Goal: Task Accomplishment & Management: Manage account settings

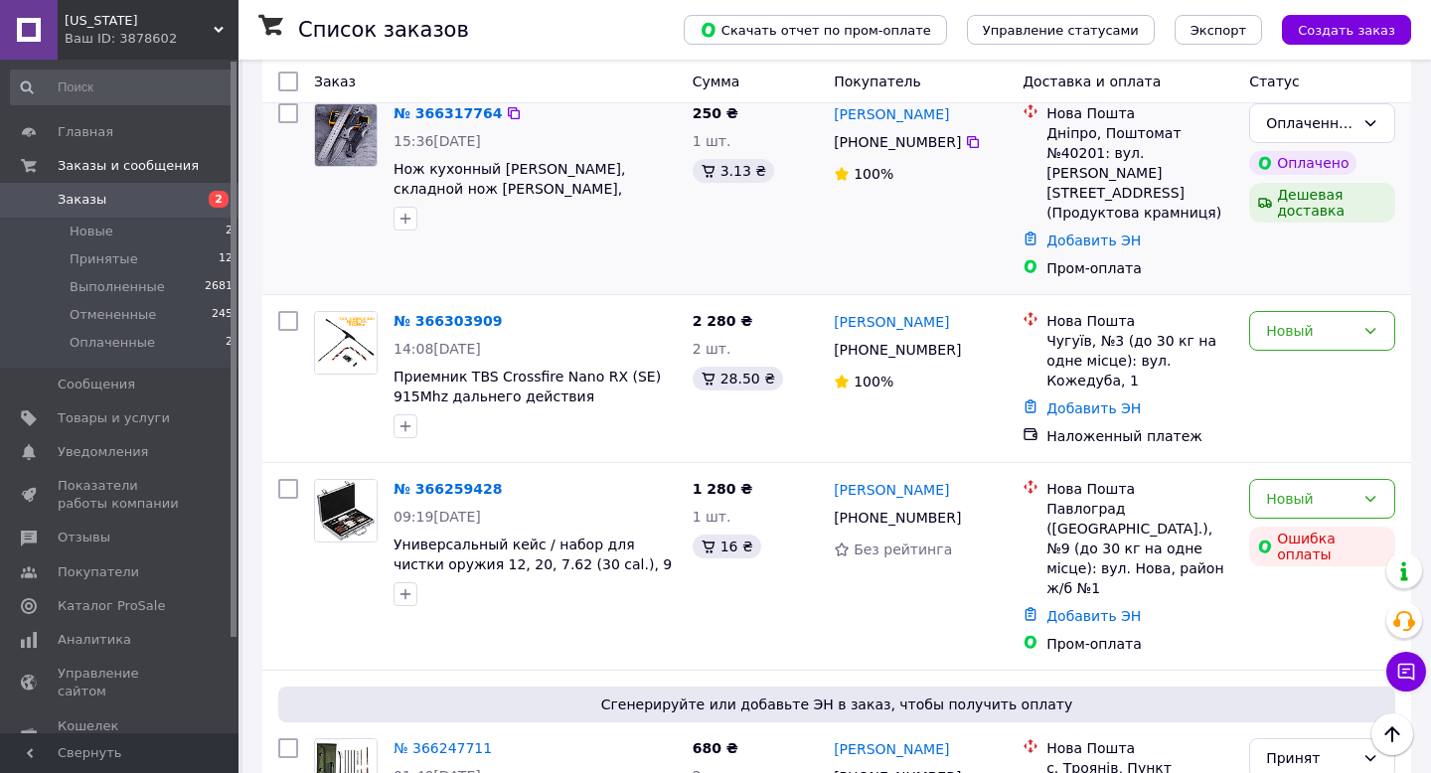
scroll to position [425, 0]
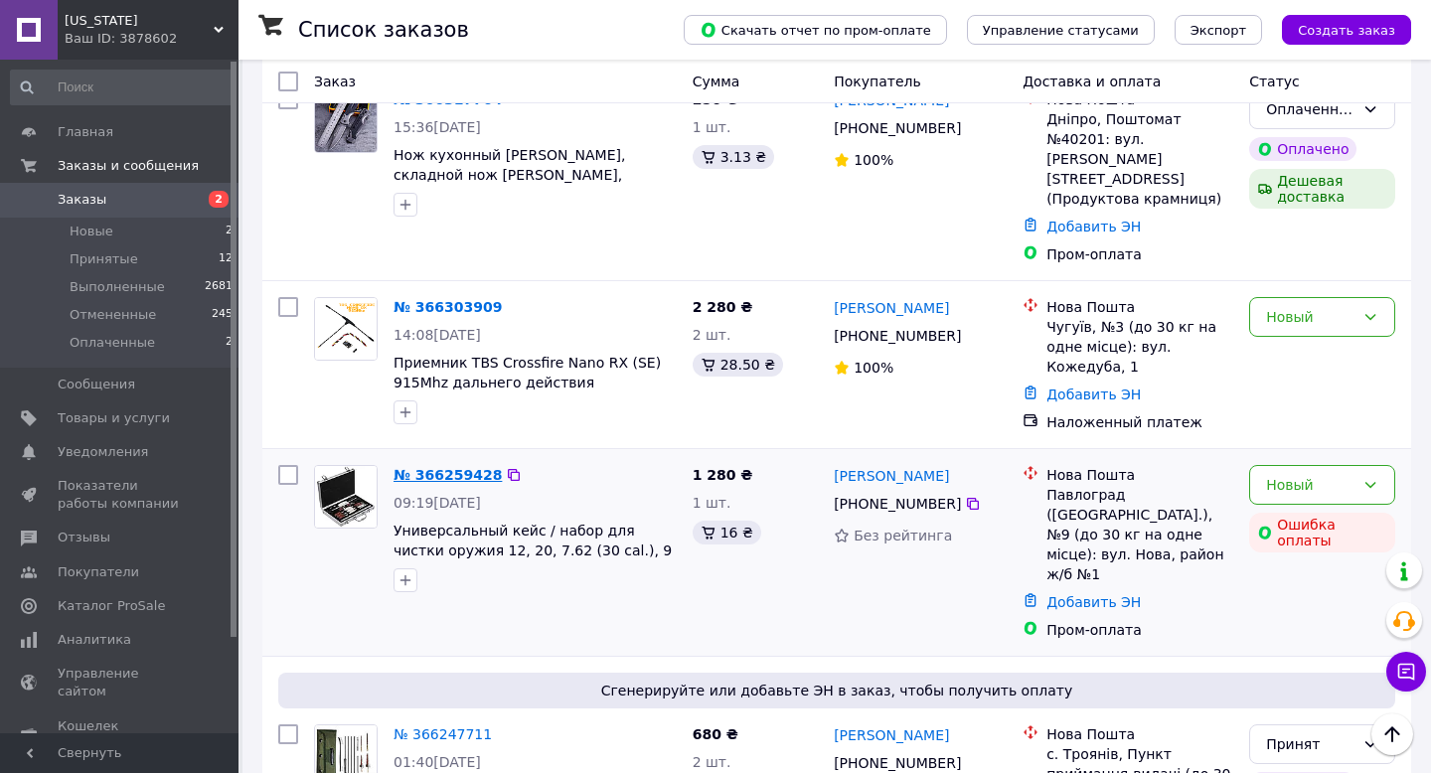
click at [484, 467] on link "№ 366259428" at bounding box center [447, 475] width 108 height 16
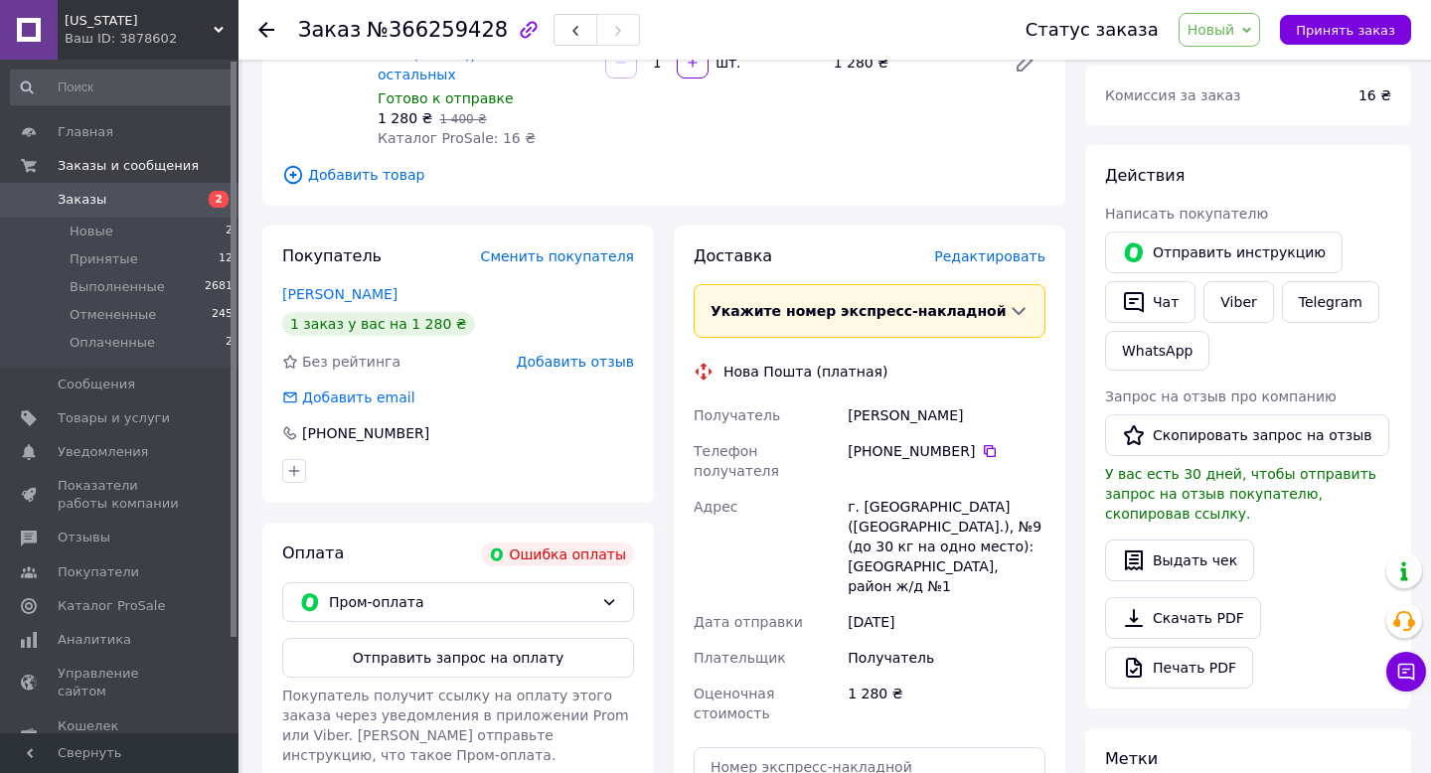
scroll to position [252, 0]
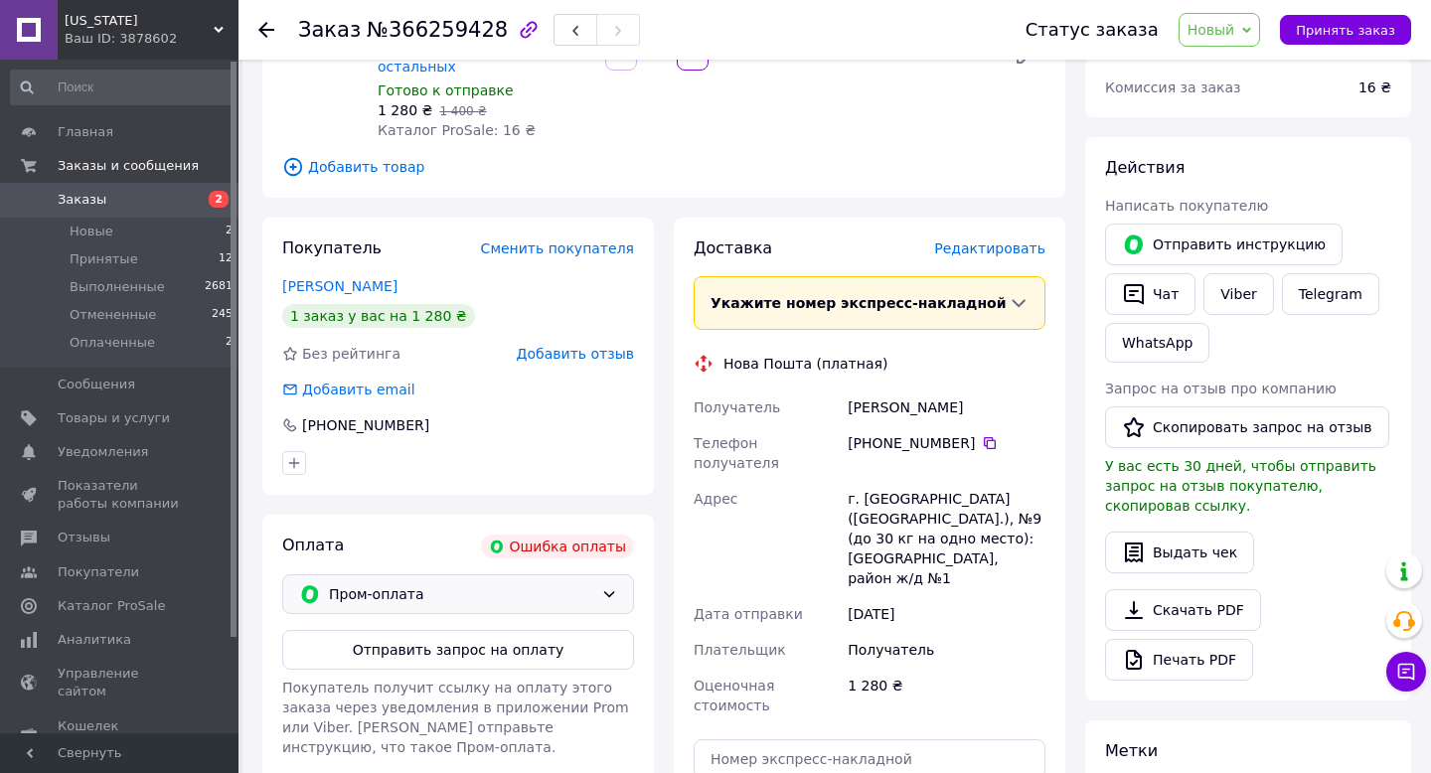
click at [501, 583] on span "Пром-оплата" at bounding box center [461, 594] width 264 height 22
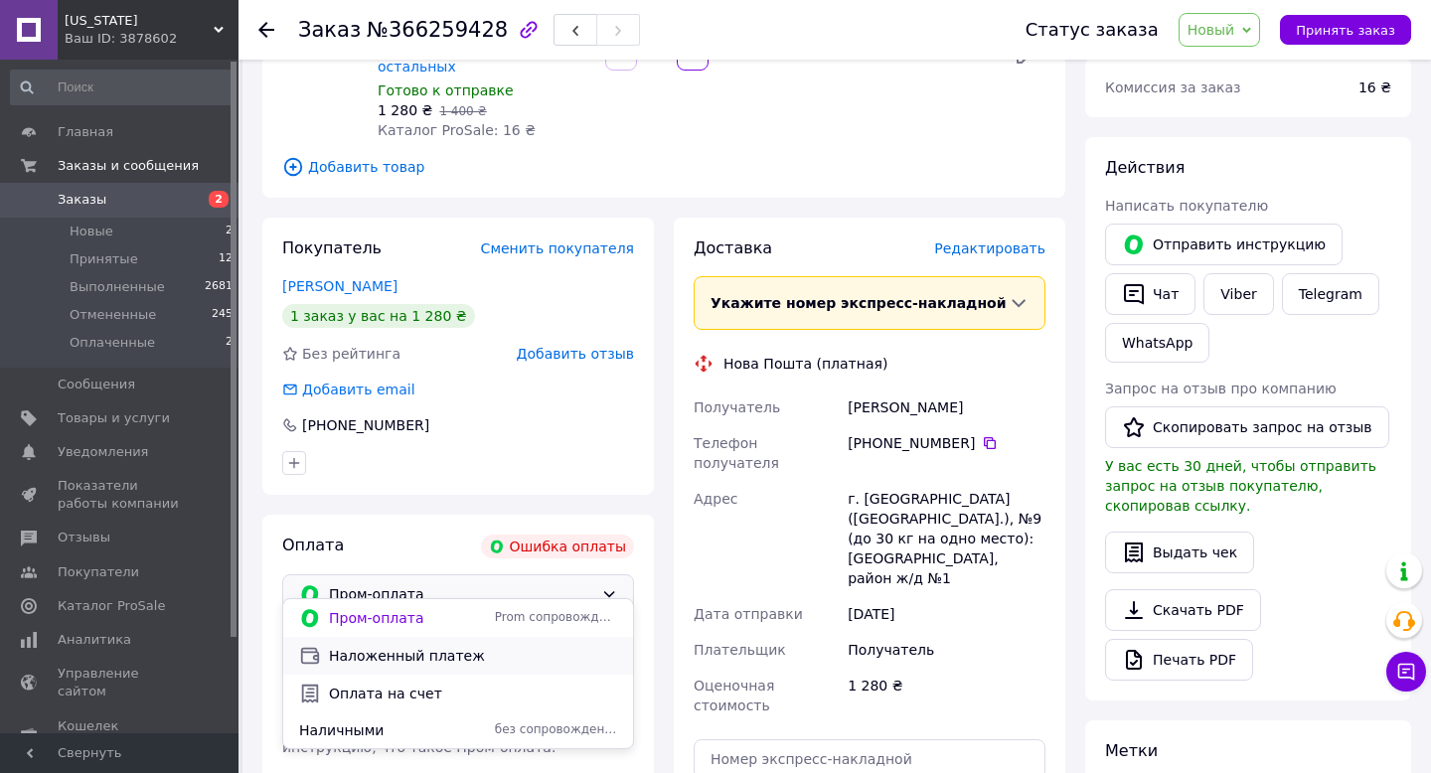
click at [447, 642] on div "Наложенный платеж" at bounding box center [458, 656] width 350 height 38
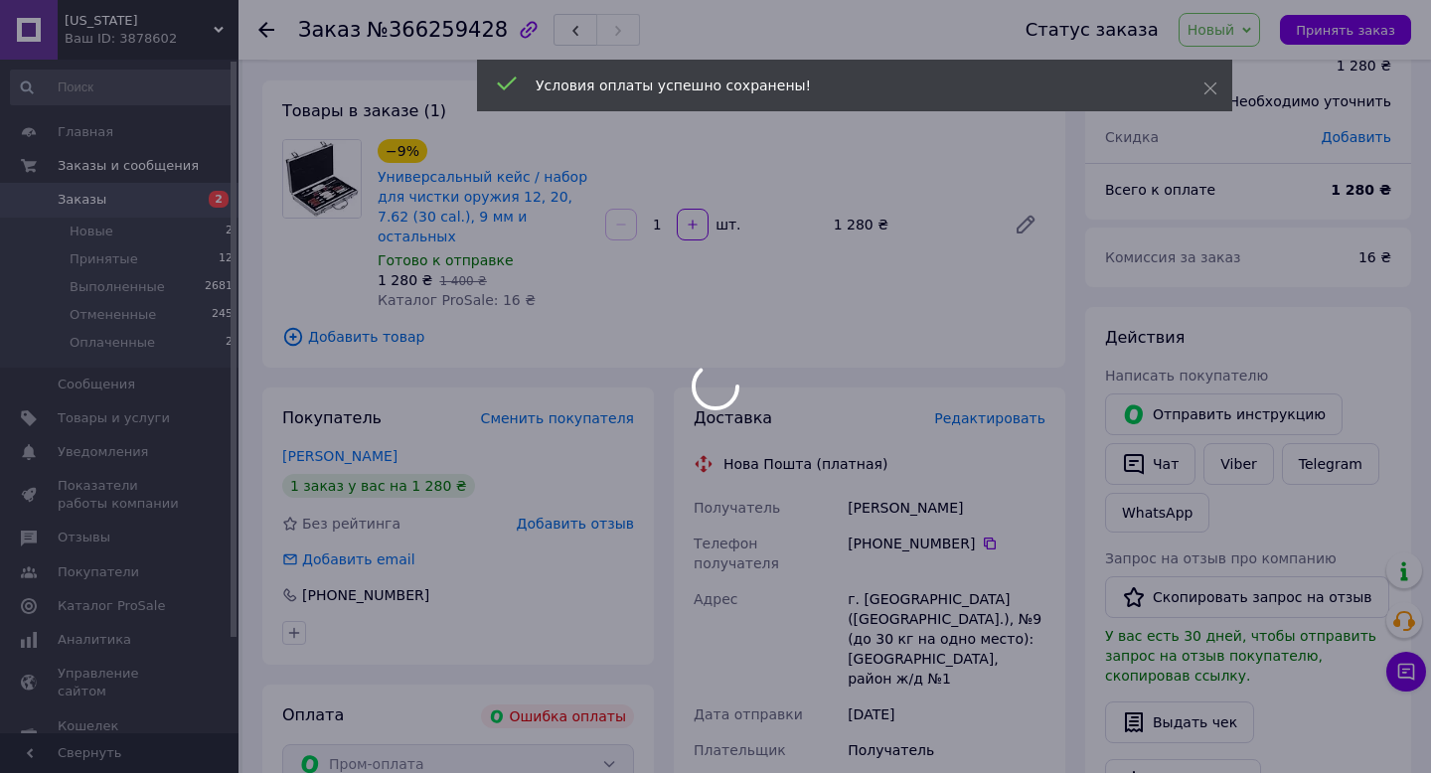
scroll to position [0, 0]
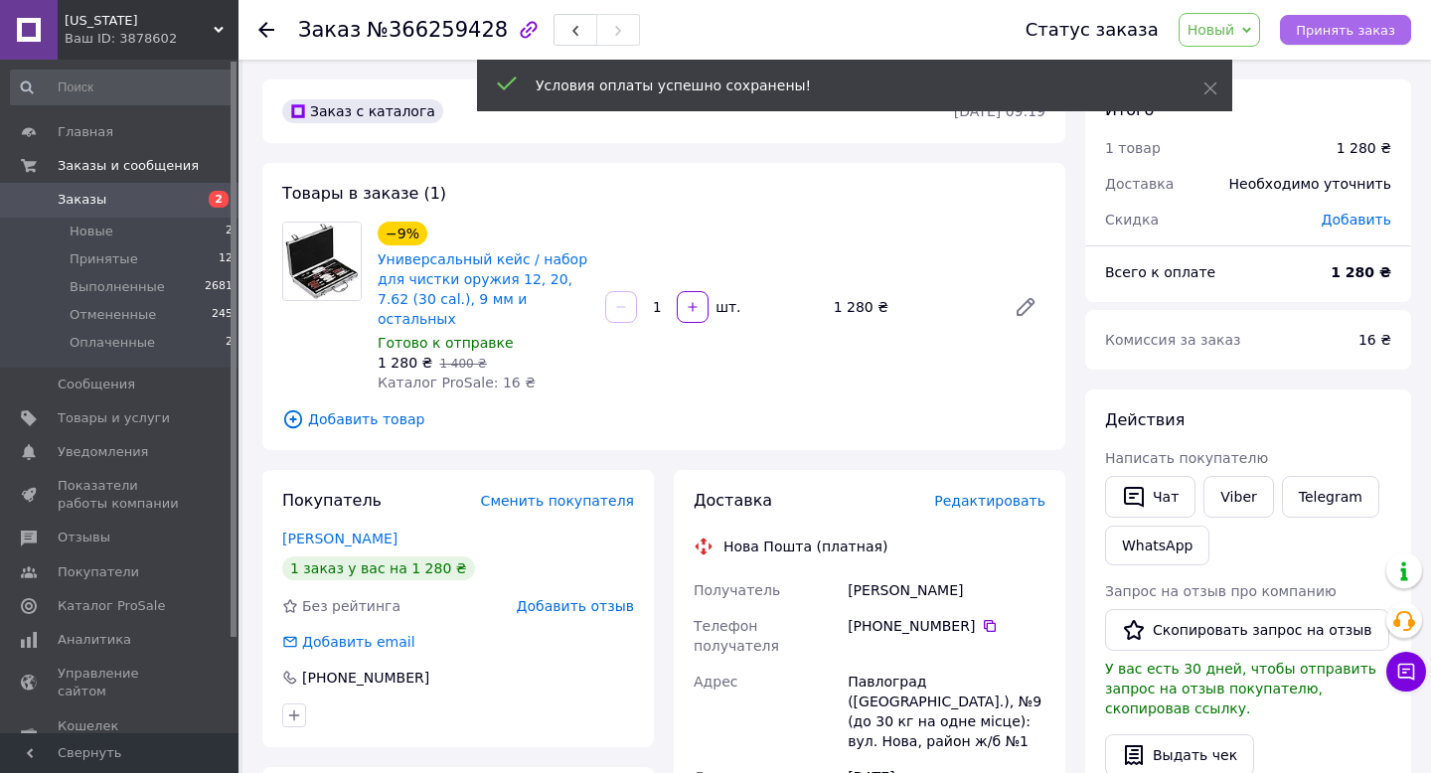
click at [1350, 26] on span "Принять заказ" at bounding box center [1345, 30] width 99 height 15
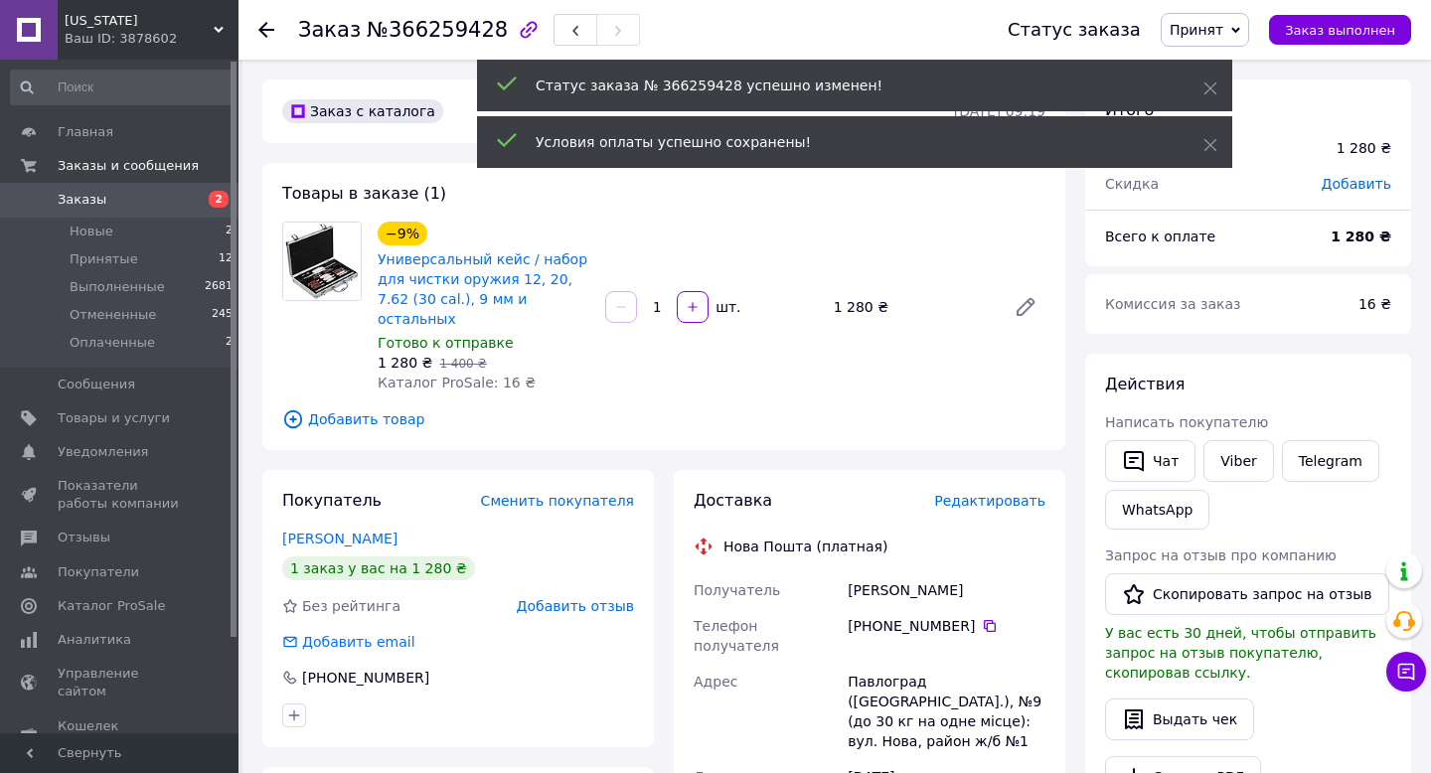
click at [166, 209] on span "Заказы" at bounding box center [121, 200] width 126 height 18
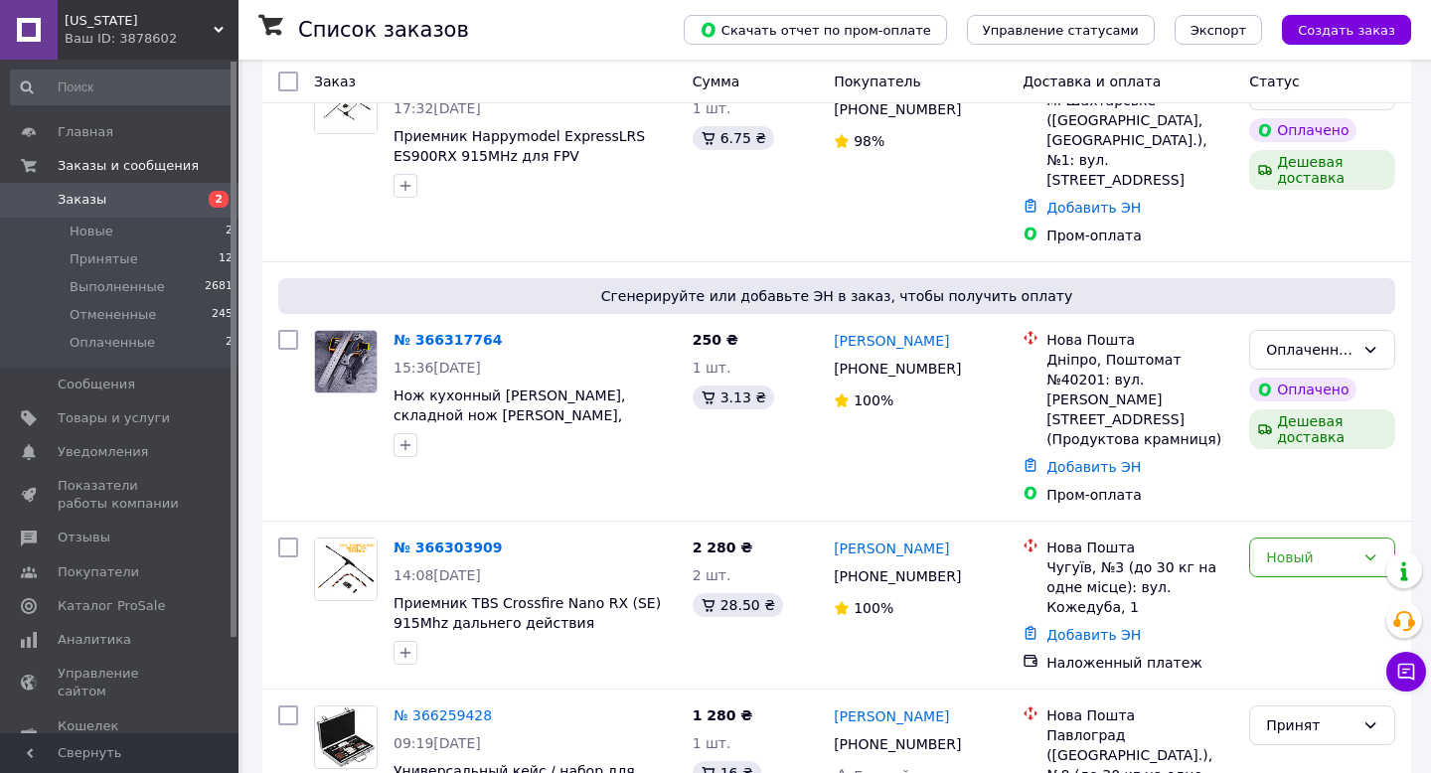
scroll to position [184, 0]
click at [1258, 539] on div "Новый" at bounding box center [1322, 559] width 146 height 40
click at [1260, 549] on li "Принят" at bounding box center [1322, 562] width 144 height 36
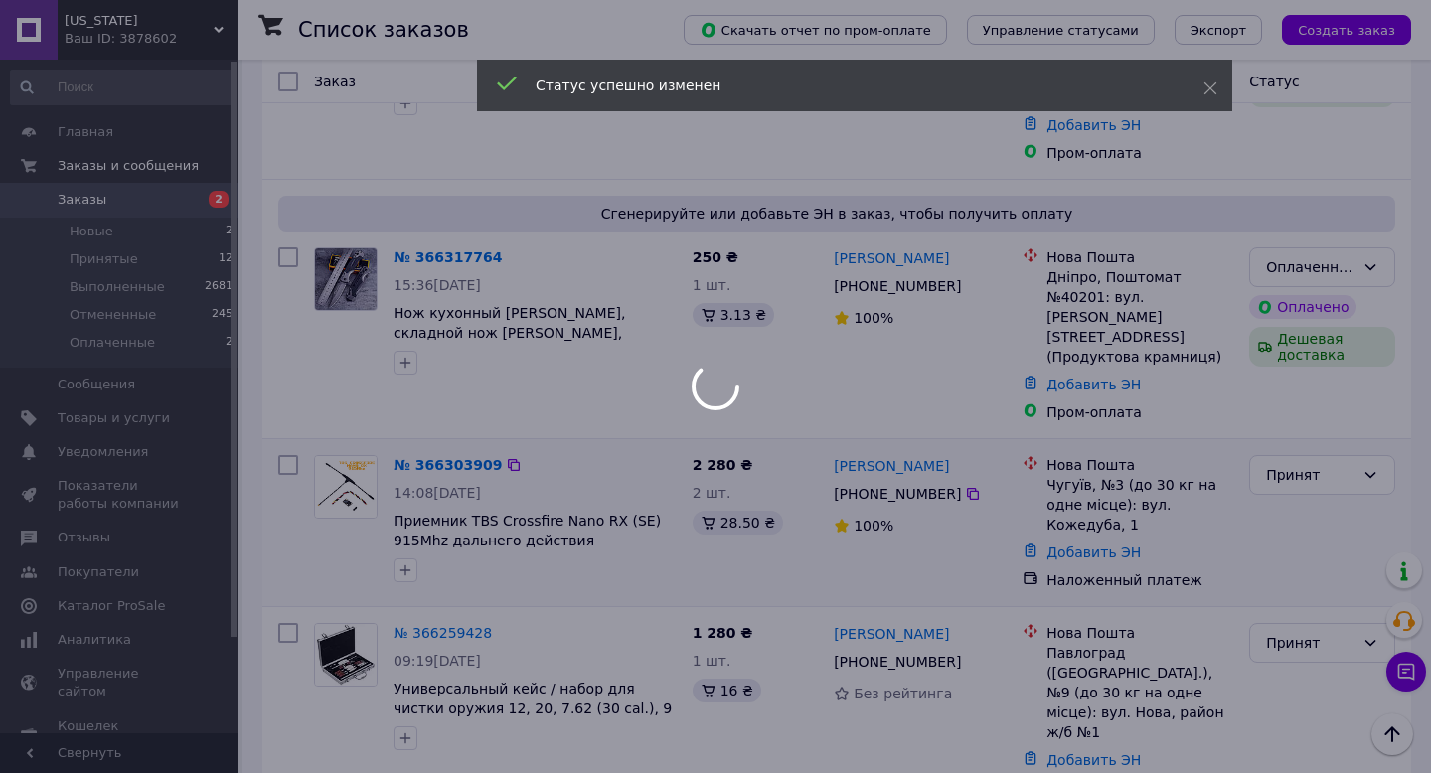
scroll to position [271, 0]
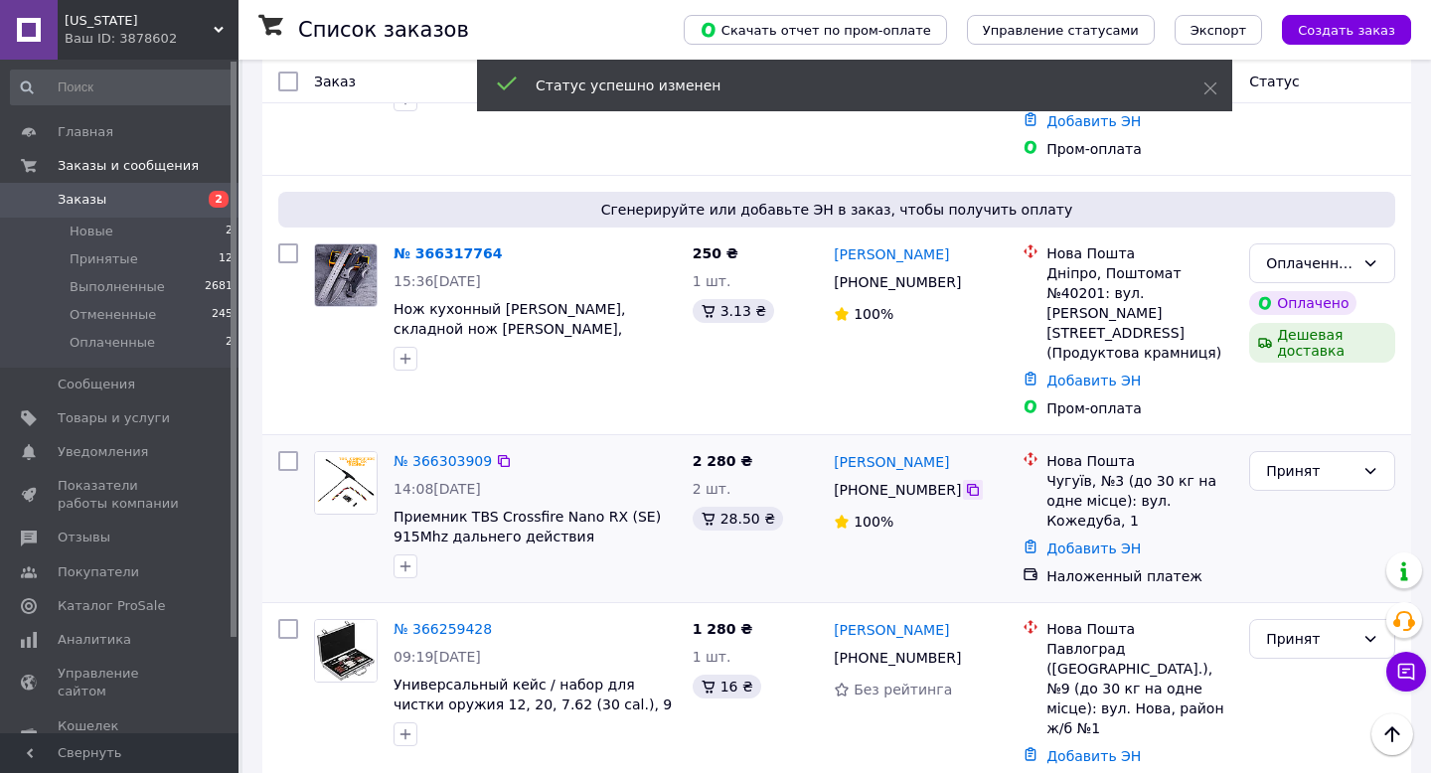
click at [968, 482] on icon at bounding box center [973, 490] width 16 height 16
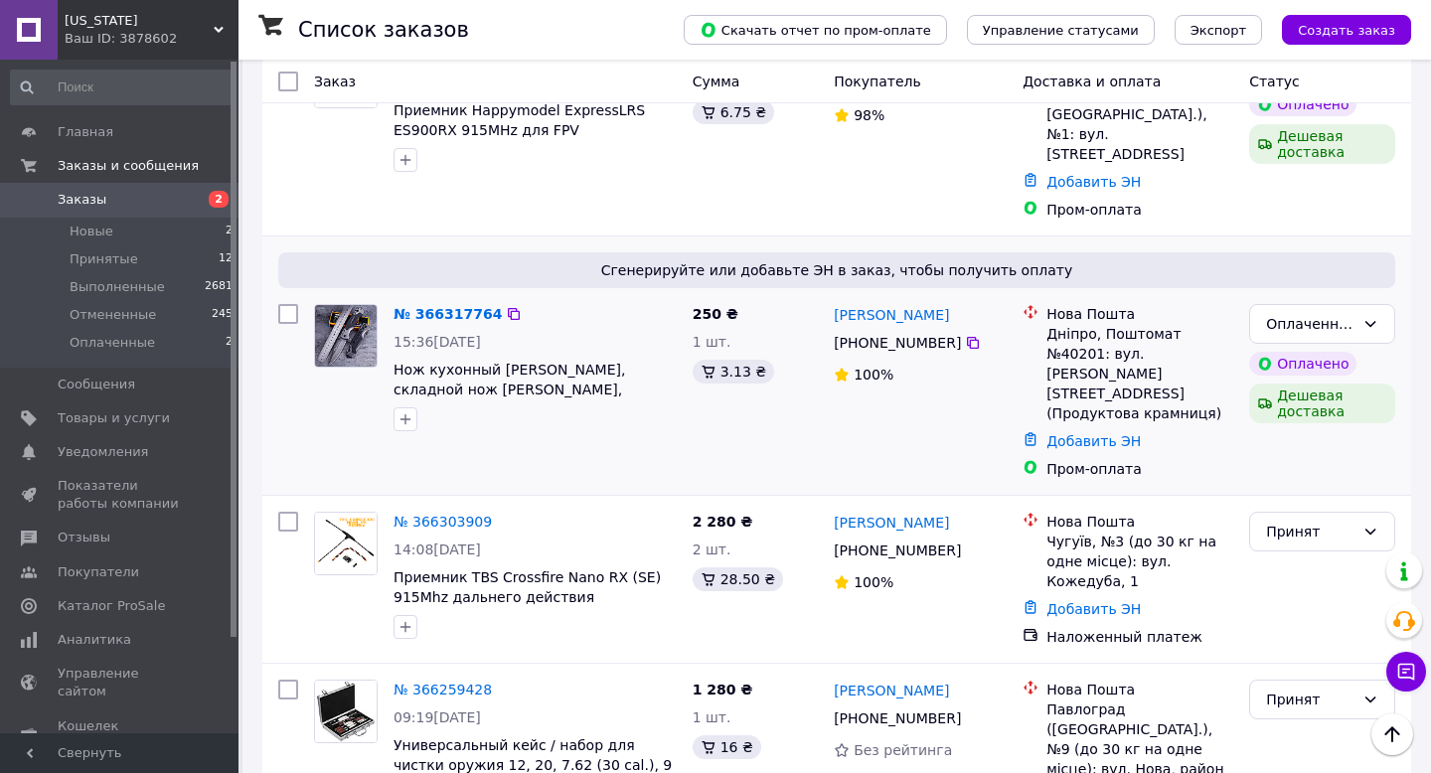
scroll to position [133, 0]
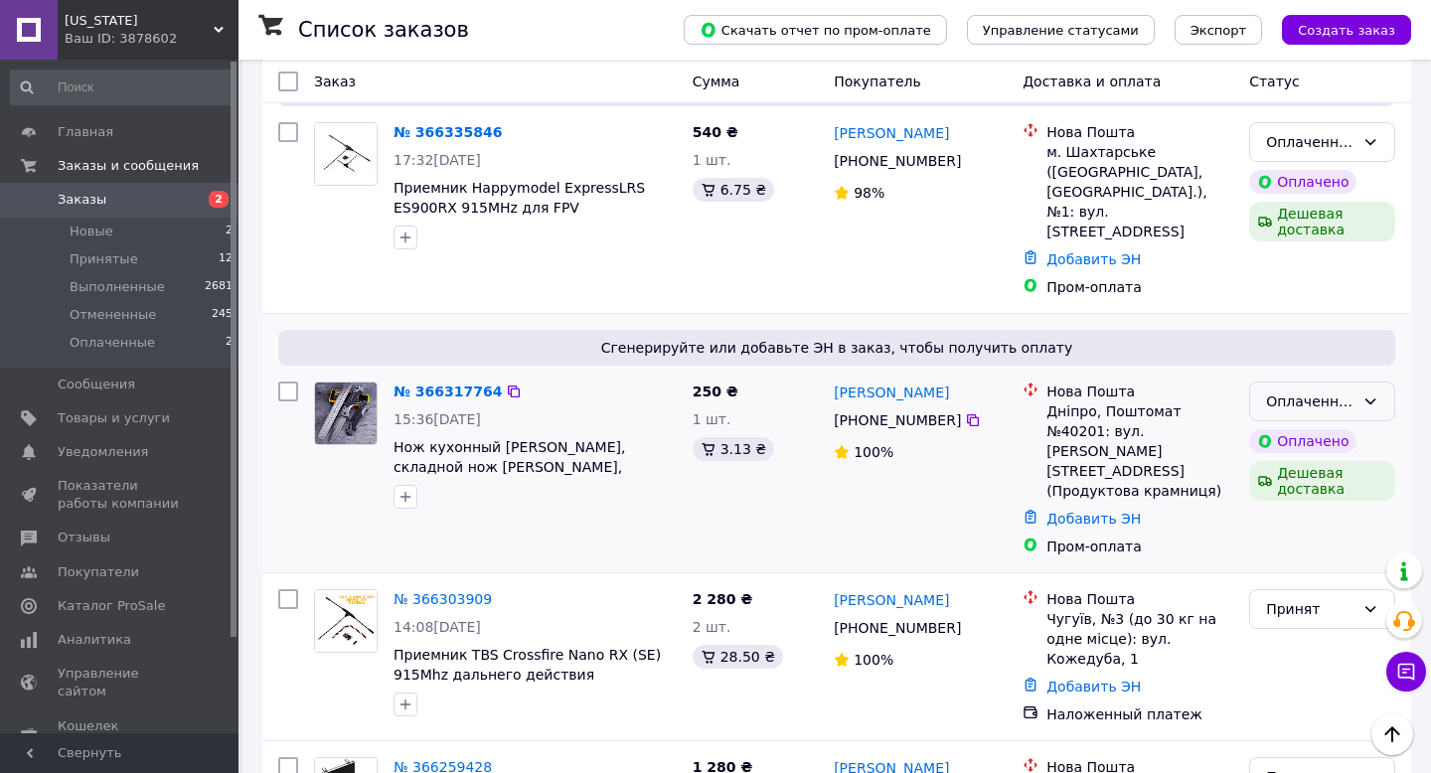
click at [1320, 391] on div "Оплаченный" at bounding box center [1310, 402] width 88 height 22
click at [1292, 400] on div "Оплаченный" at bounding box center [1322, 402] width 146 height 40
click at [1292, 394] on div "Оплаченный" at bounding box center [1322, 402] width 146 height 40
click at [1286, 410] on li "Принят" at bounding box center [1322, 424] width 144 height 36
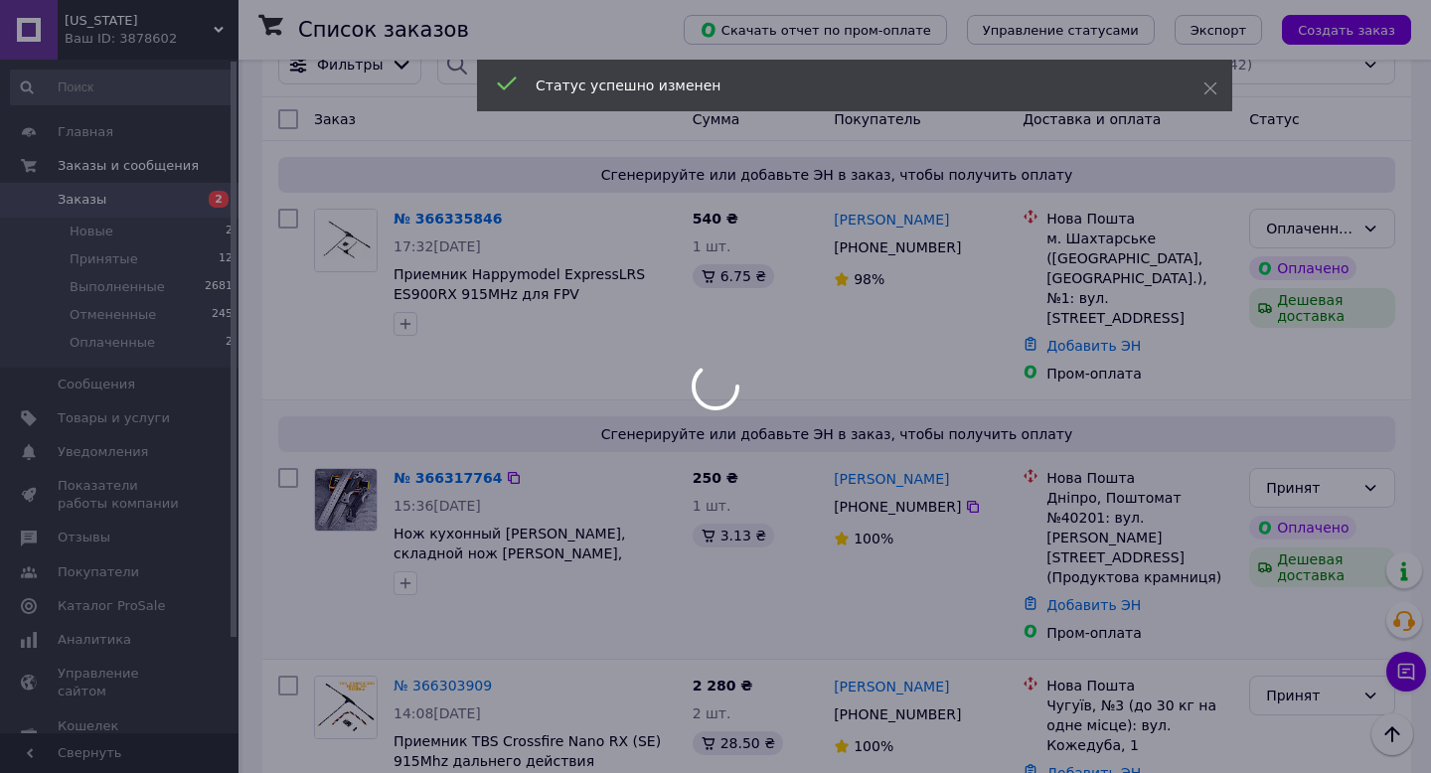
scroll to position [9, 0]
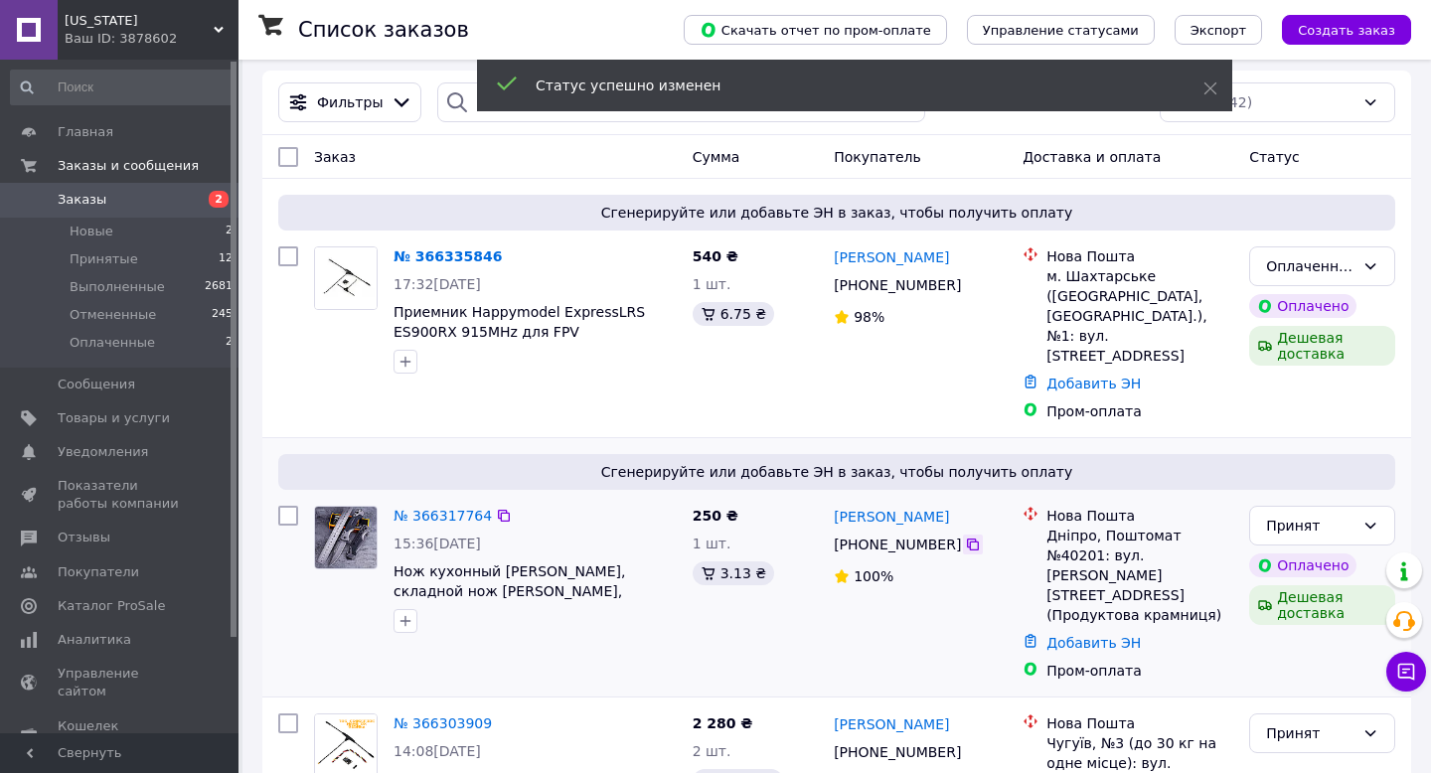
click at [964, 535] on div at bounding box center [973, 545] width 20 height 20
click at [965, 537] on icon at bounding box center [973, 545] width 16 height 16
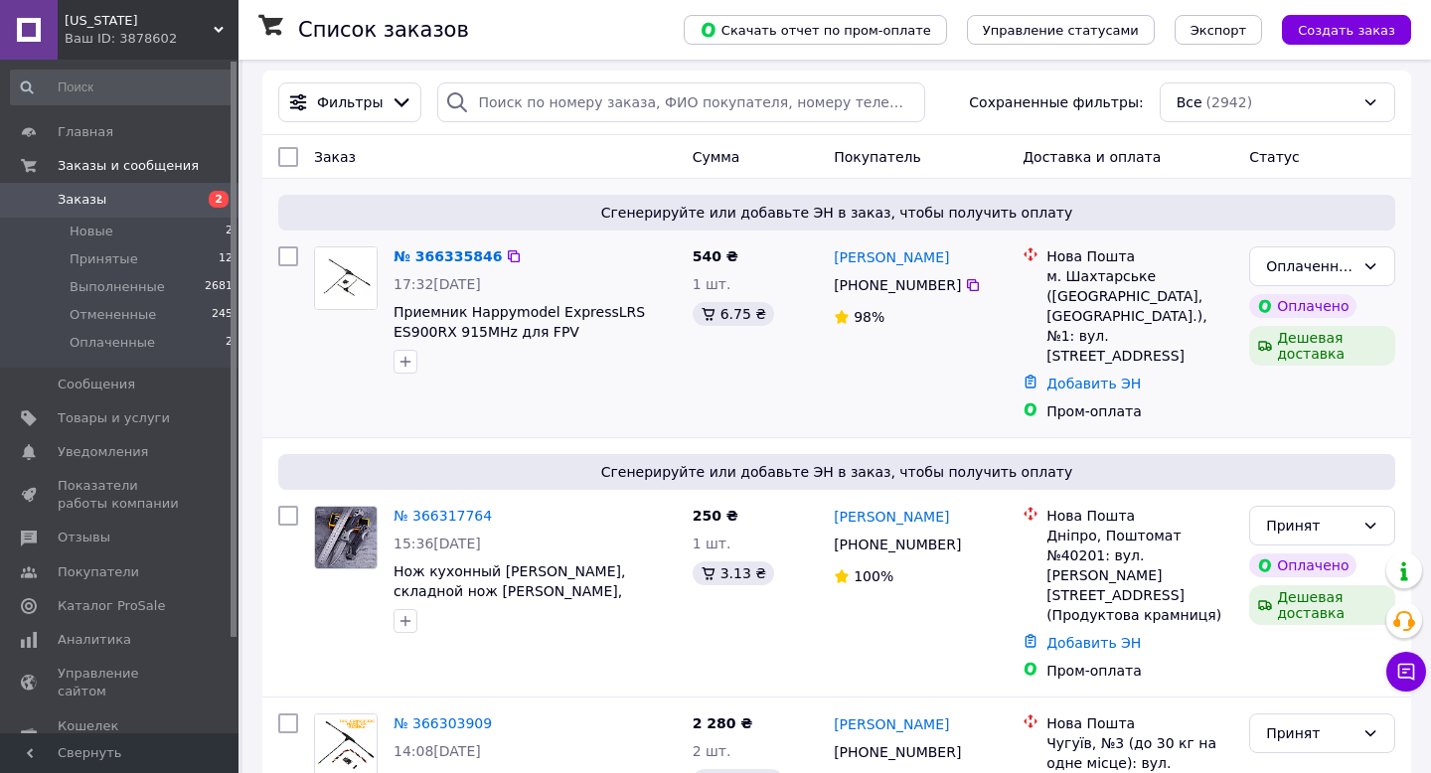
scroll to position [0, 0]
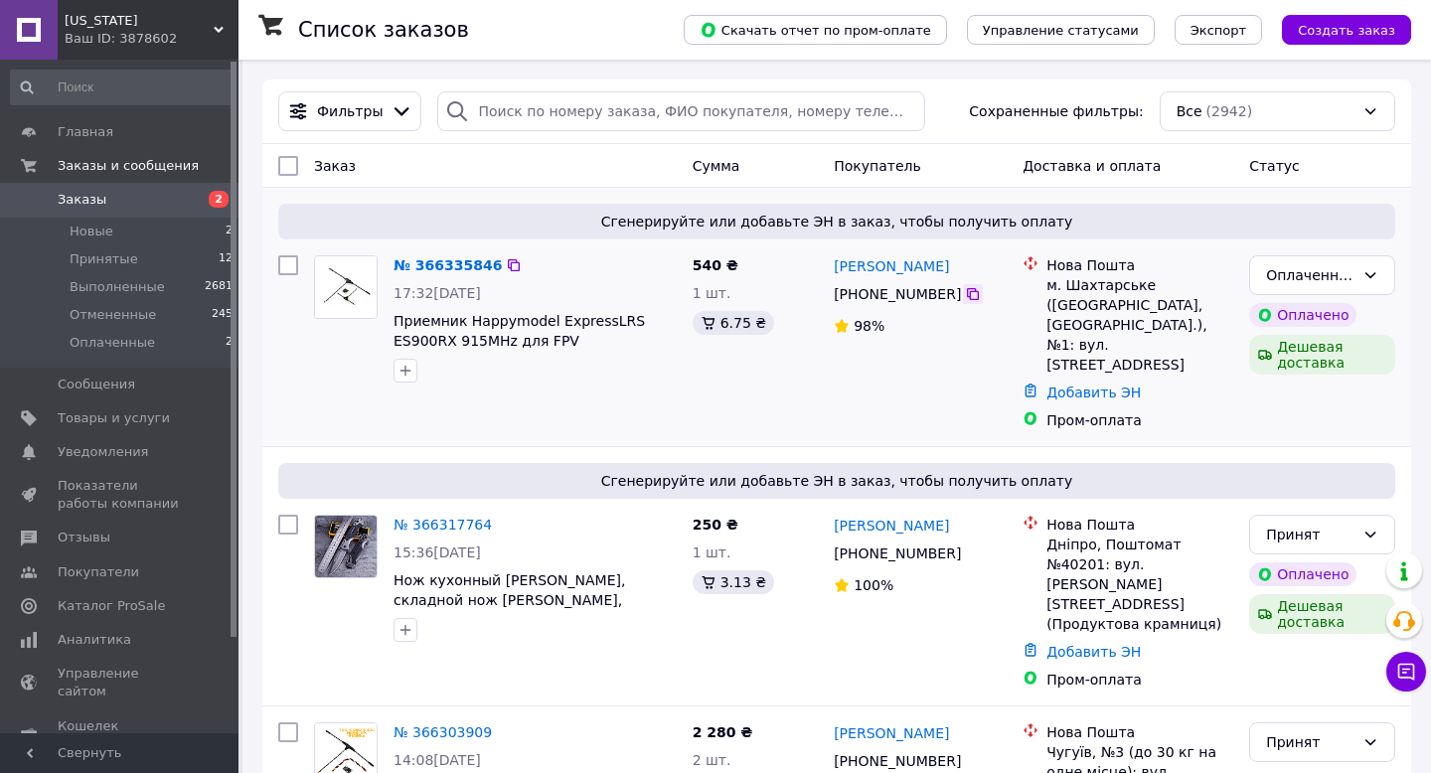
click at [970, 287] on icon at bounding box center [973, 294] width 16 height 16
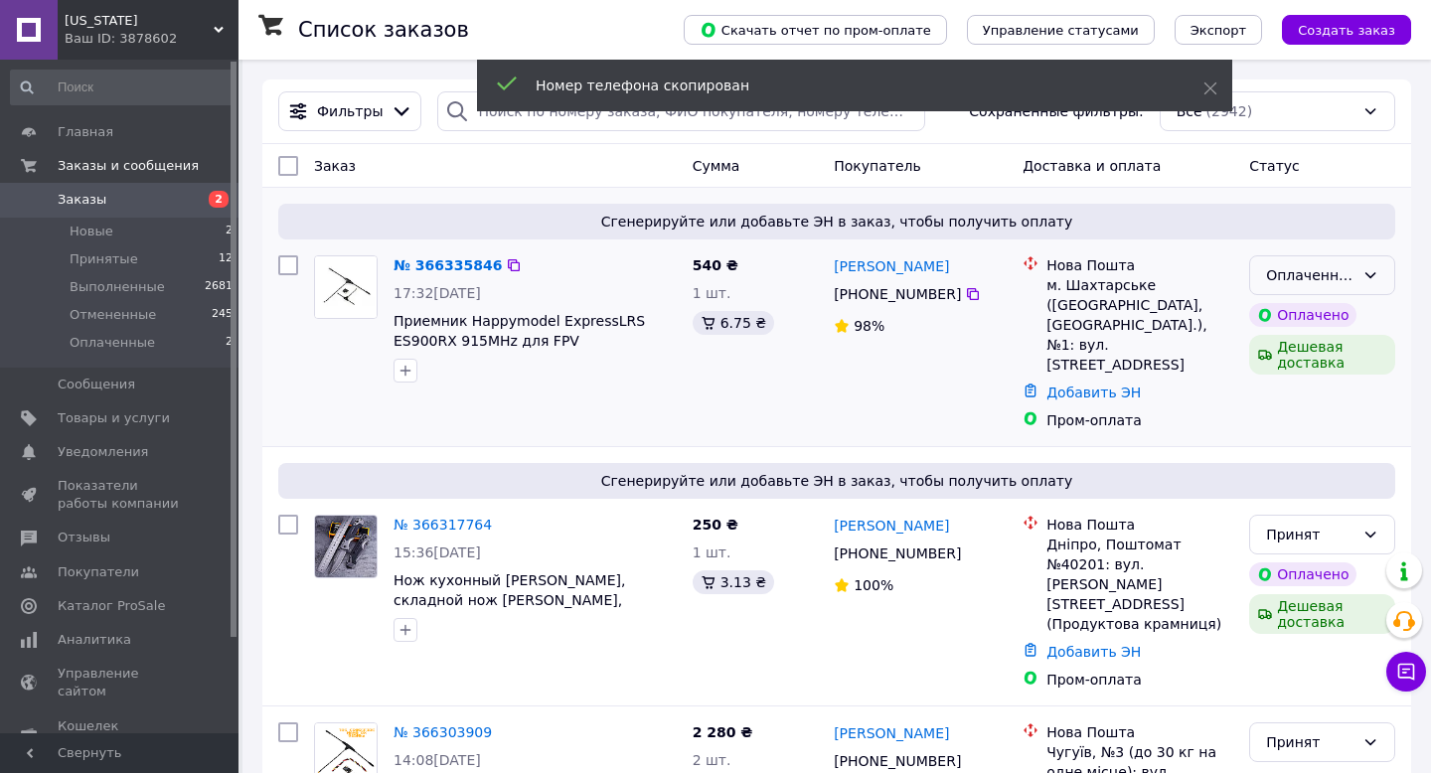
click at [1372, 288] on div "Оплаченный" at bounding box center [1322, 275] width 146 height 40
click at [1344, 310] on li "Принят" at bounding box center [1322, 318] width 144 height 36
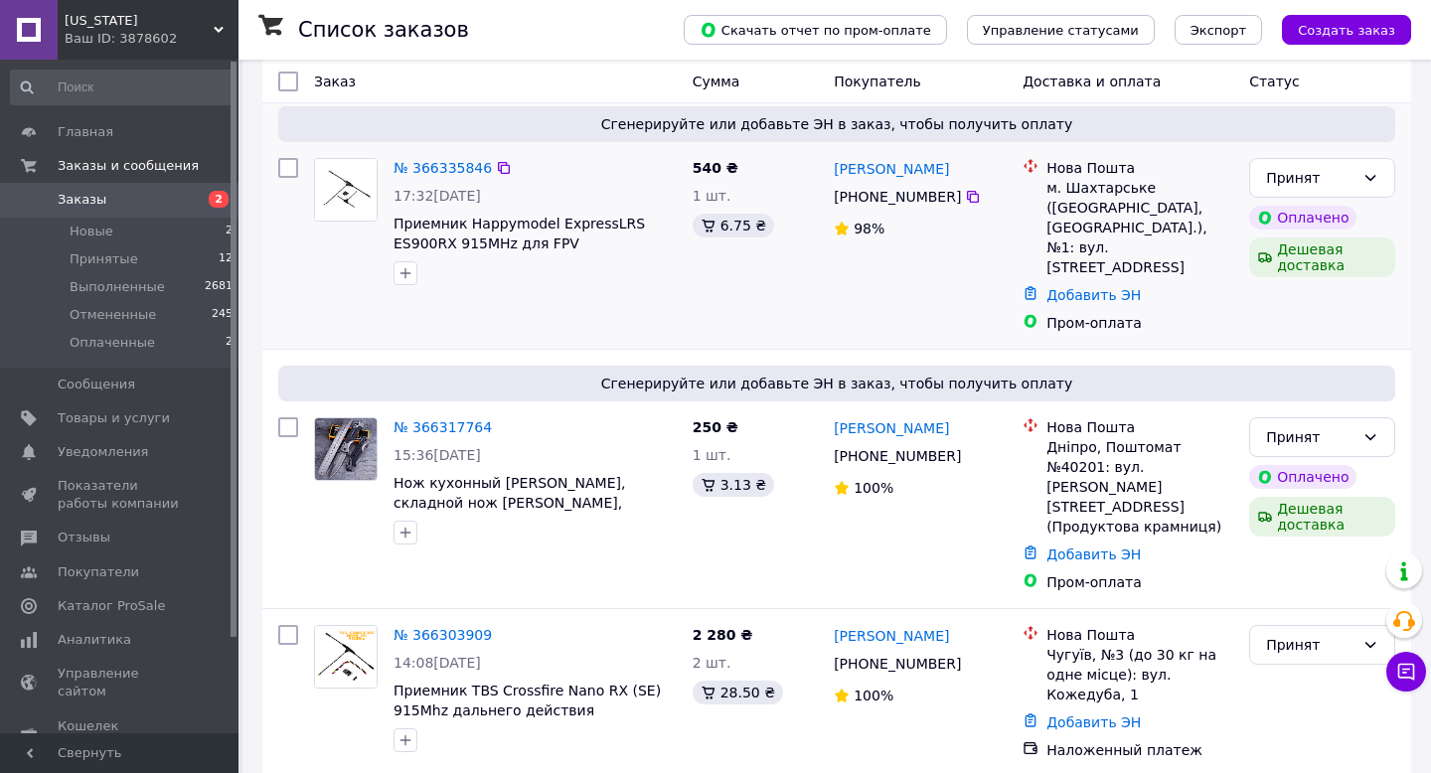
scroll to position [66, 0]
